Goal: Find specific page/section: Find specific page/section

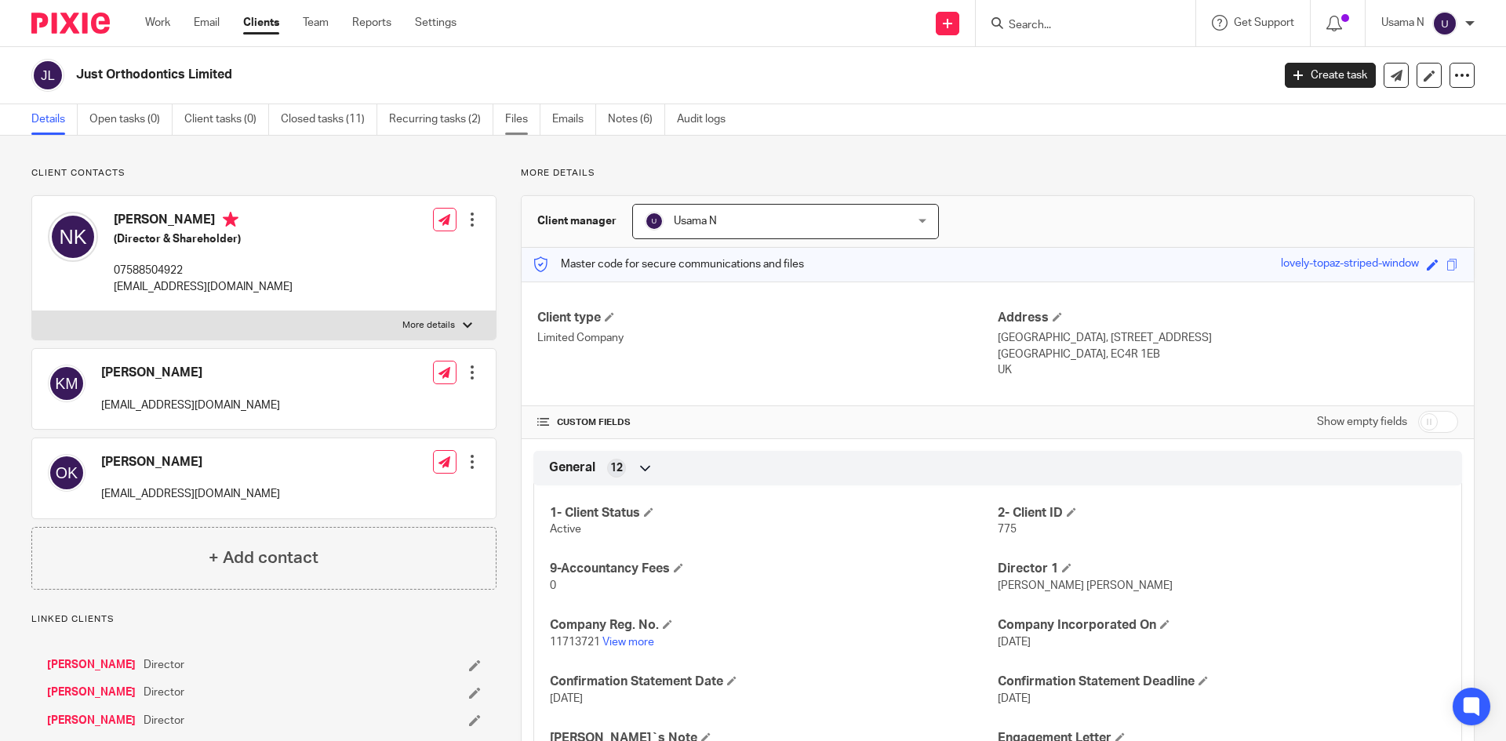
click at [535, 113] on link "Files" at bounding box center [522, 119] width 35 height 31
click at [1081, 25] on input "Search" at bounding box center [1077, 26] width 141 height 14
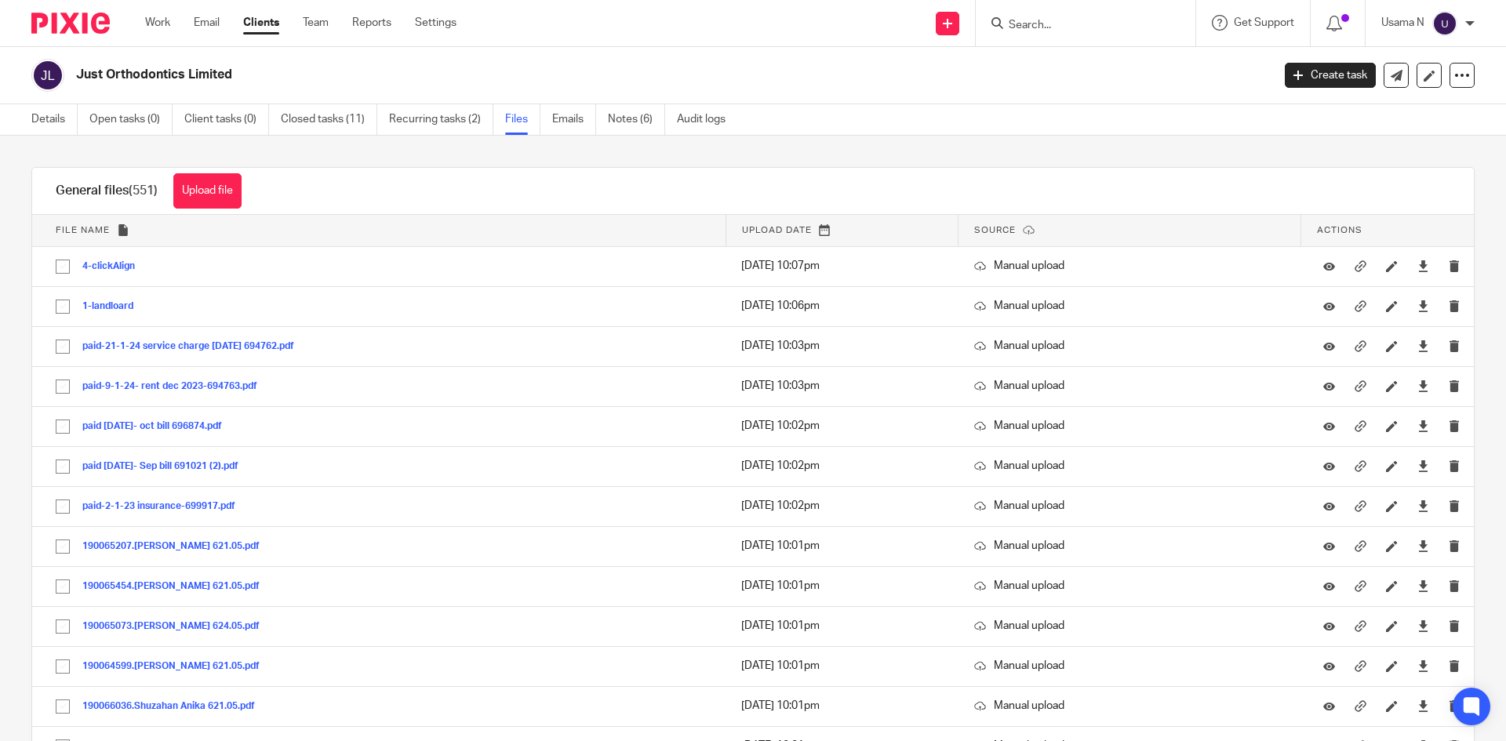
click at [1072, 32] on form at bounding box center [1090, 23] width 167 height 20
click at [1081, 19] on input "Search" at bounding box center [1077, 26] width 141 height 14
type input "nxt ge"
click at [1069, 53] on link at bounding box center [1148, 67] width 289 height 36
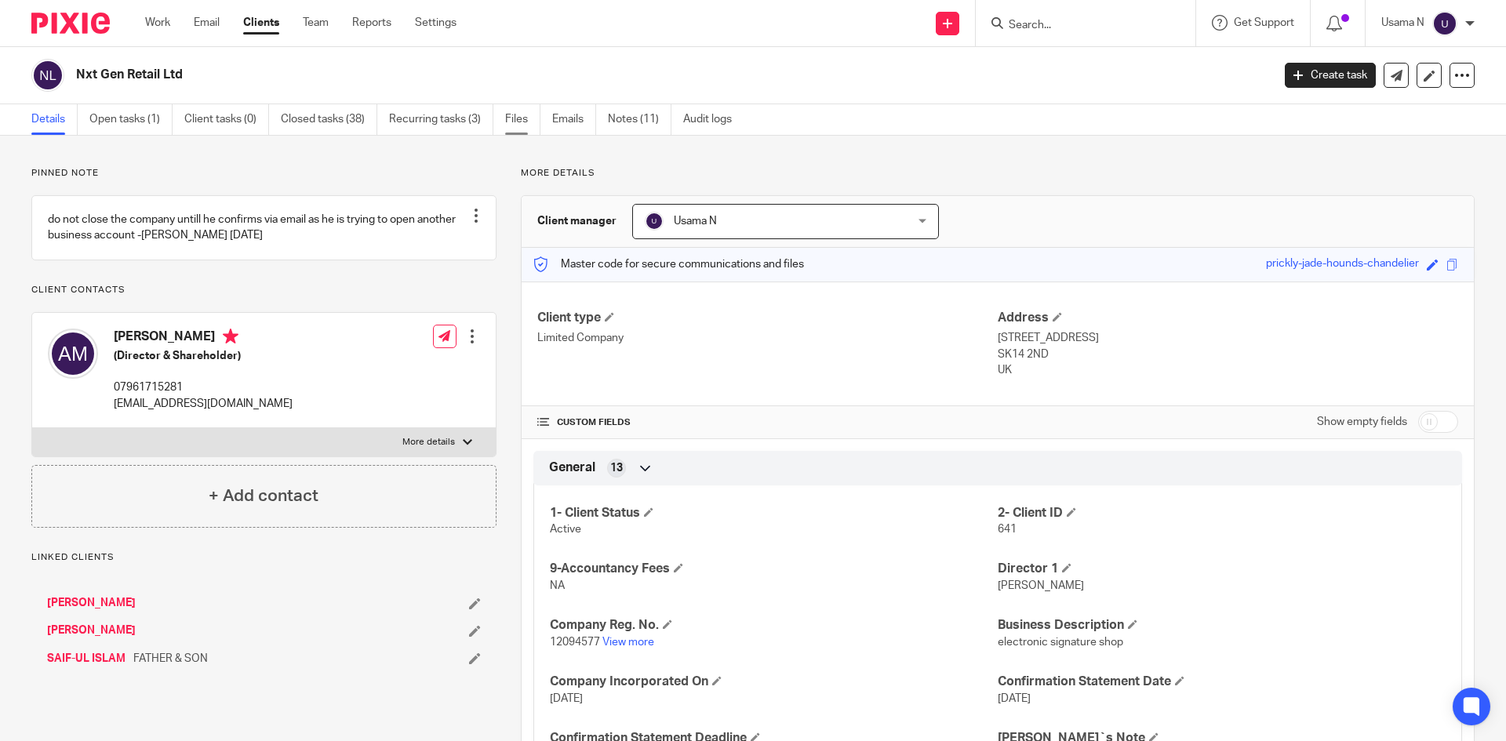
click at [525, 116] on link "Files" at bounding box center [522, 119] width 35 height 31
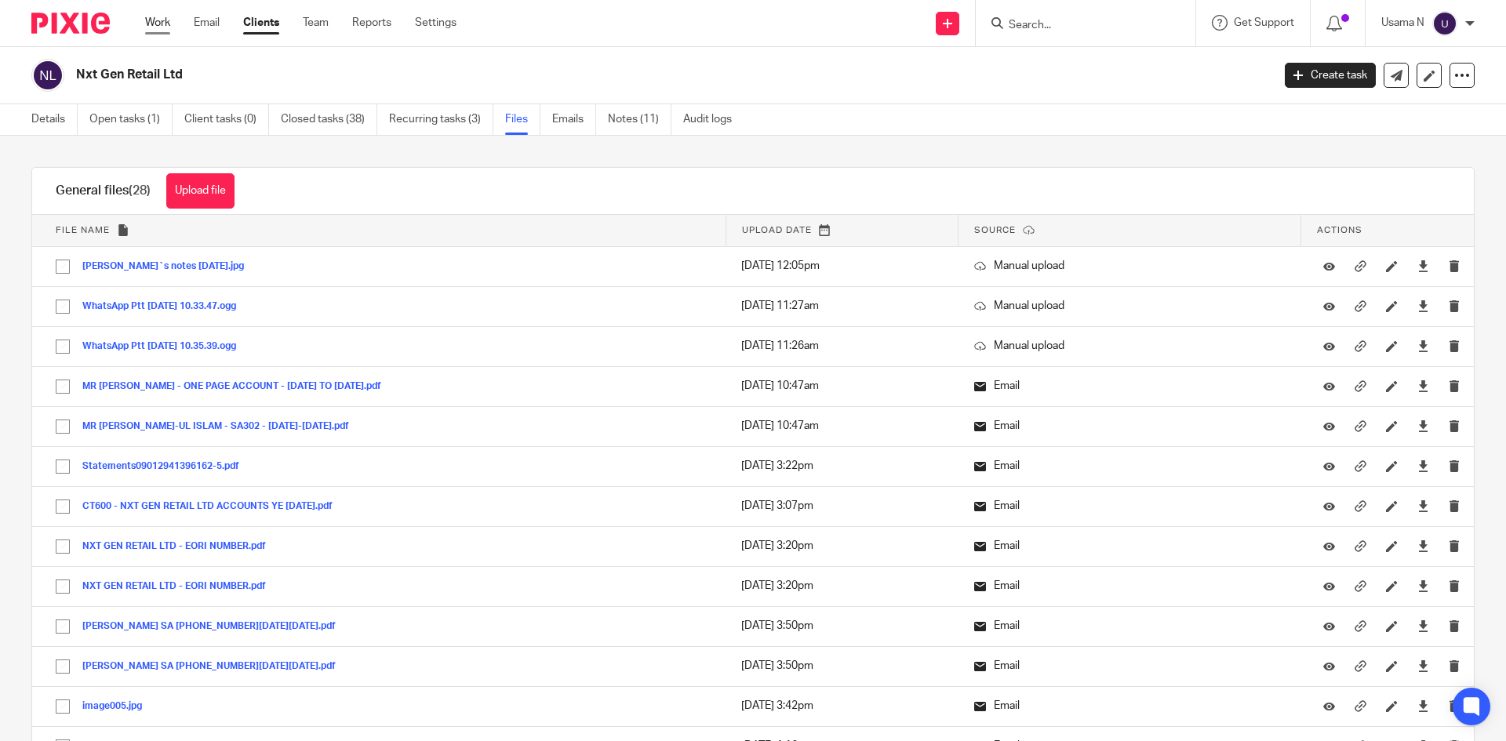
click at [156, 24] on link "Work" at bounding box center [157, 23] width 25 height 16
